Goal: Task Accomplishment & Management: Use online tool/utility

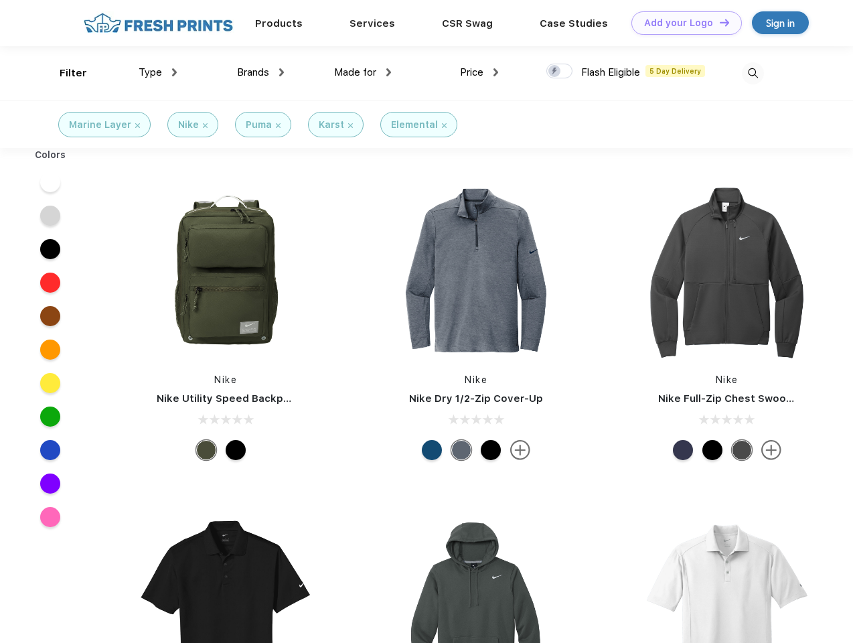
click at [682, 23] on link "Add your Logo Design Tool" at bounding box center [686, 22] width 110 height 23
click at [0, 0] on div "Design Tool" at bounding box center [0, 0] width 0 height 0
click at [719, 22] on link "Add your Logo Design Tool" at bounding box center [686, 22] width 110 height 23
click at [64, 73] on div "Filter" at bounding box center [73, 73] width 27 height 15
click at [158, 72] on span "Type" at bounding box center [150, 72] width 23 height 12
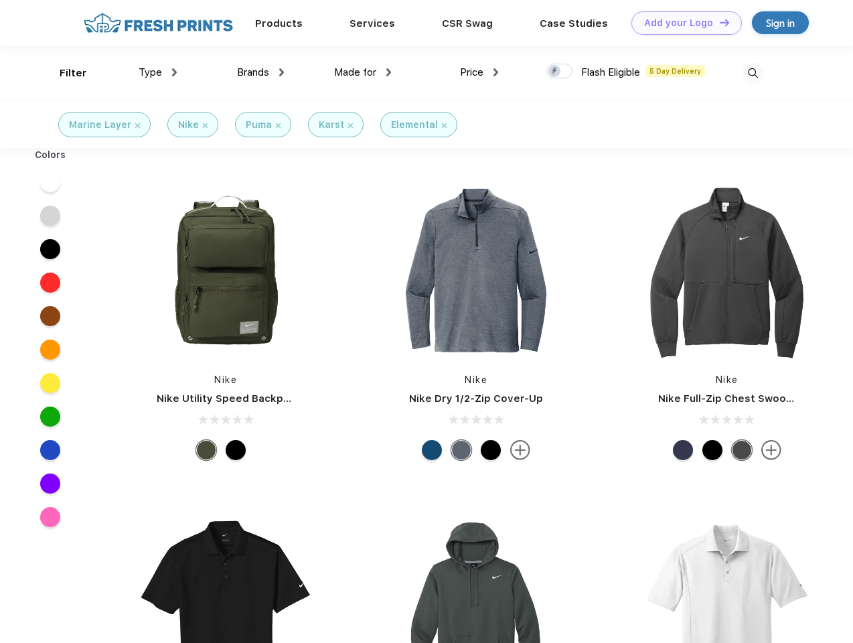
click at [260, 72] on span "Brands" at bounding box center [253, 72] width 32 height 12
click at [363, 72] on span "Made for" at bounding box center [355, 72] width 42 height 12
click at [479, 72] on span "Price" at bounding box center [471, 72] width 23 height 12
click at [560, 72] on div at bounding box center [559, 71] width 26 height 15
click at [555, 72] on input "checkbox" at bounding box center [550, 67] width 9 height 9
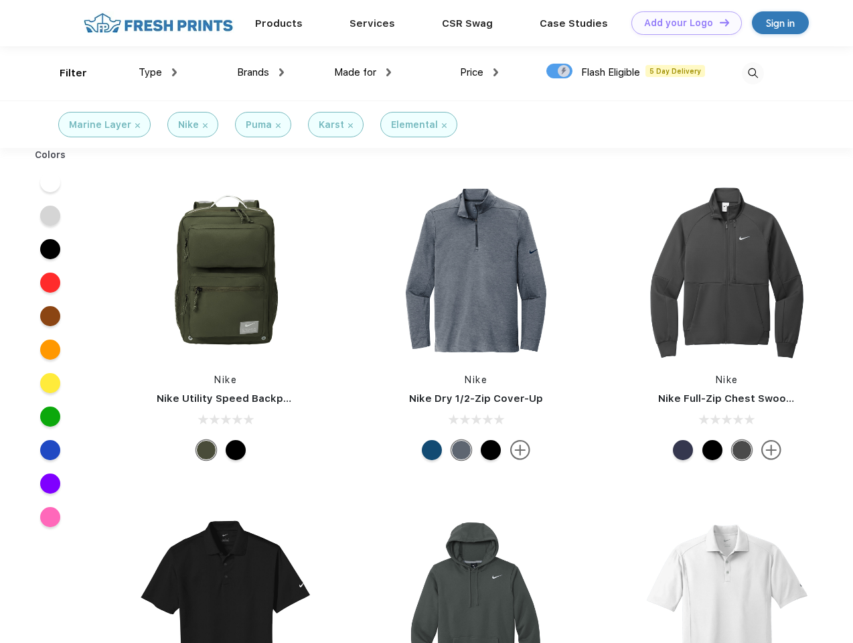
click at [753, 73] on img at bounding box center [753, 73] width 22 height 22
